Goal: Transaction & Acquisition: Obtain resource

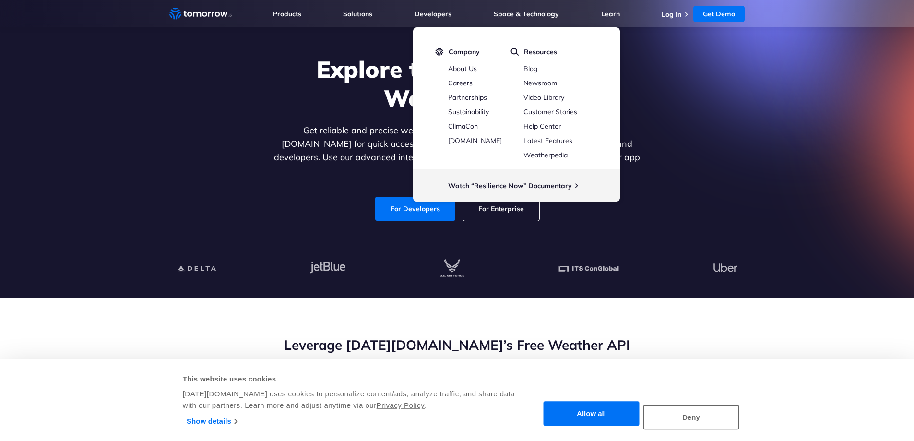
scroll to position [96, 0]
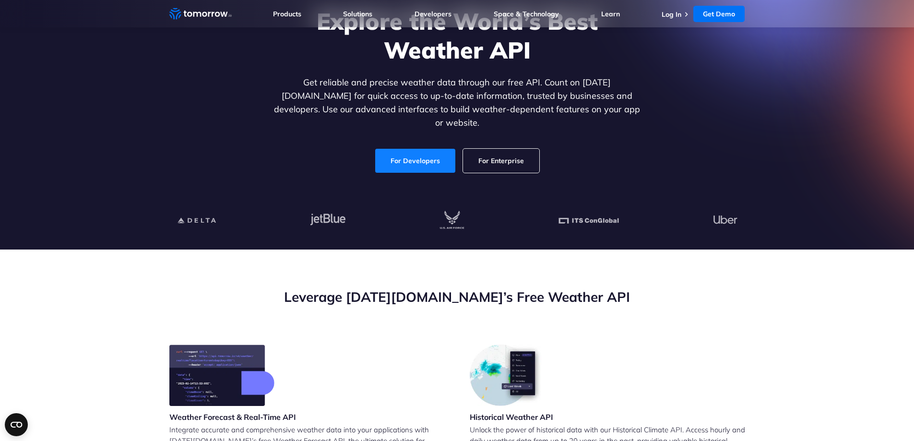
click at [435, 149] on link "For Developers" at bounding box center [415, 161] width 80 height 24
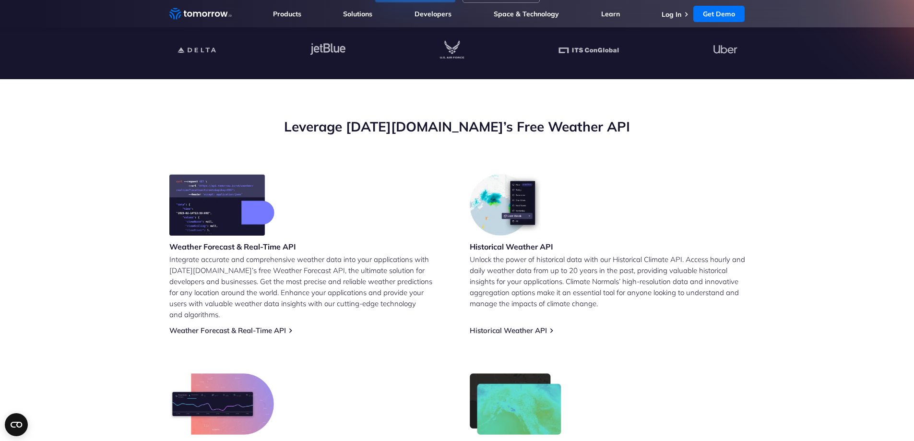
scroll to position [265, 0]
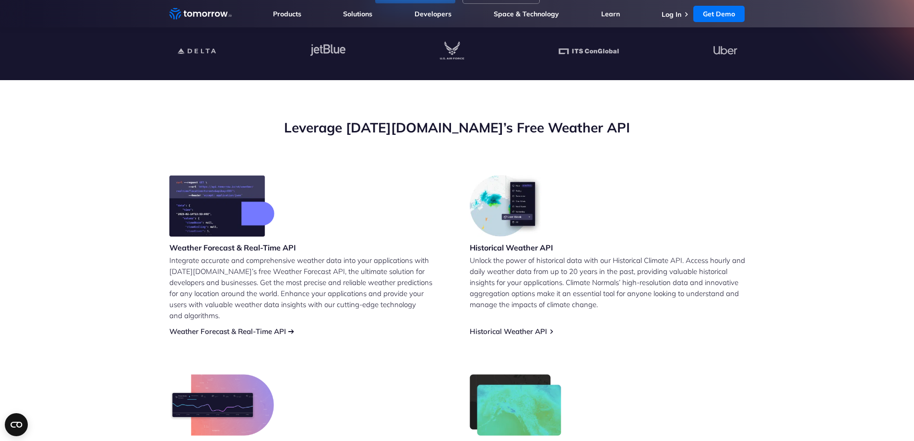
click at [249, 327] on link "Weather Forecast & Real-Time API" at bounding box center [227, 331] width 117 height 9
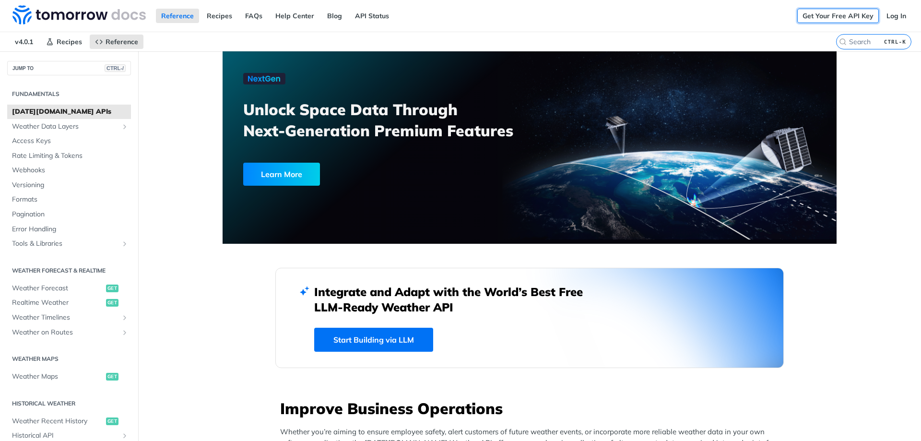
click at [851, 17] on link "Get Your Free API Key" at bounding box center [838, 16] width 82 height 14
click at [884, 13] on link "Log In" at bounding box center [896, 16] width 30 height 14
